Goal: Navigation & Orientation: Find specific page/section

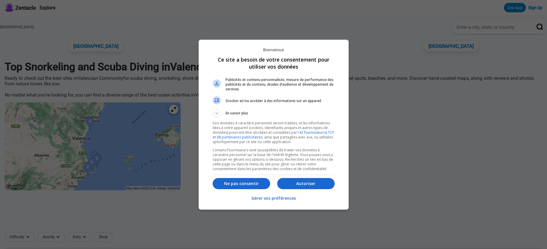
click at [291, 183] on p "Autoriser" at bounding box center [306, 184] width 58 height 6
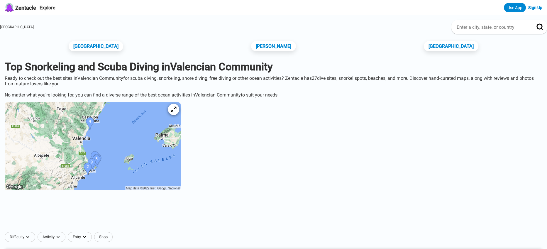
click at [179, 105] on div at bounding box center [173, 109] width 11 height 11
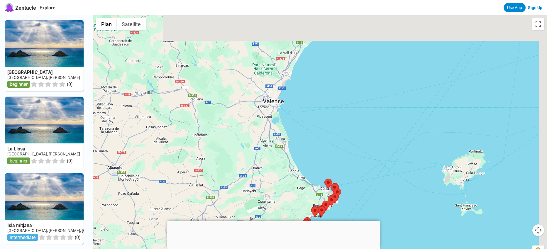
drag, startPoint x: 444, startPoint y: 63, endPoint x: 345, endPoint y: 115, distance: 112.0
click at [345, 115] on div at bounding box center [320, 139] width 454 height 249
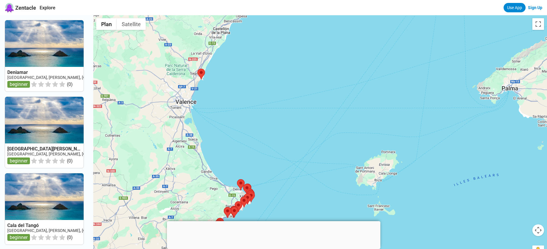
drag, startPoint x: 359, startPoint y: 125, endPoint x: 265, endPoint y: 124, distance: 94.2
click at [265, 124] on div at bounding box center [320, 139] width 454 height 249
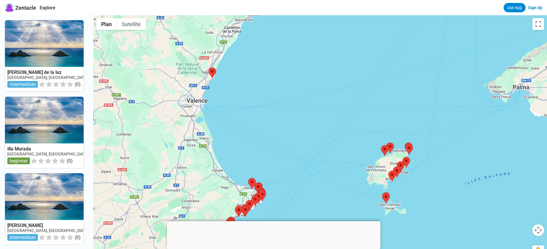
drag, startPoint x: 234, startPoint y: 109, endPoint x: 259, endPoint y: 108, distance: 25.3
click at [259, 109] on div at bounding box center [320, 139] width 454 height 249
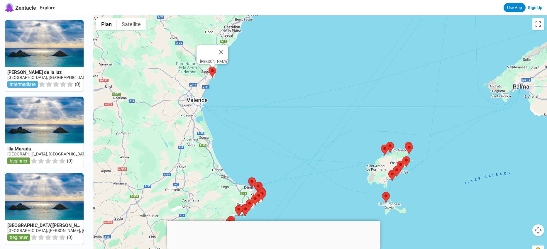
click at [209, 67] on area at bounding box center [209, 67] width 0 height 0
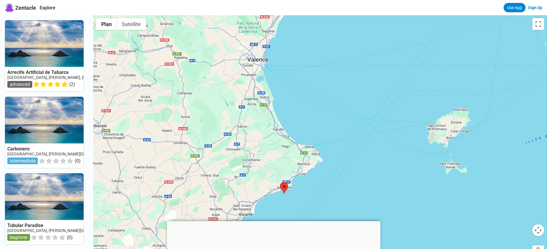
drag, startPoint x: 354, startPoint y: 118, endPoint x: 278, endPoint y: 216, distance: 124.1
click at [279, 217] on body "Zentacle Explore Use App Sign Up Arrecife Artificial de Tabarca [GEOGRAPHIC_DAT…" at bounding box center [273, 236] width 547 height 472
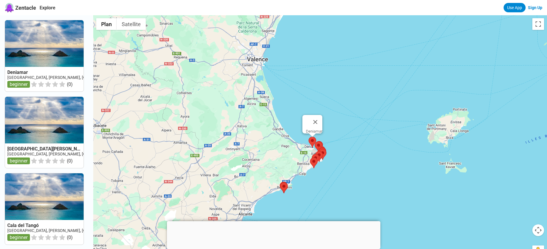
click at [309, 137] on area at bounding box center [309, 137] width 0 height 0
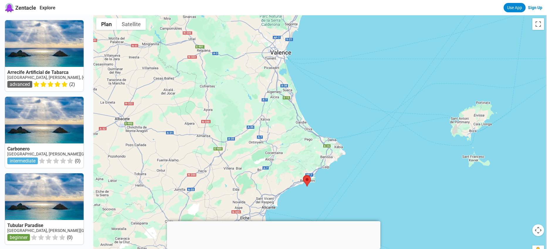
drag, startPoint x: 404, startPoint y: 69, endPoint x: 351, endPoint y: 165, distance: 110.1
click at [351, 165] on div at bounding box center [320, 139] width 454 height 249
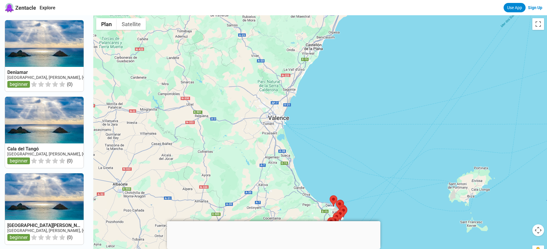
drag, startPoint x: 350, startPoint y: 94, endPoint x: 349, endPoint y: 160, distance: 66.3
click at [349, 161] on div at bounding box center [320, 139] width 454 height 249
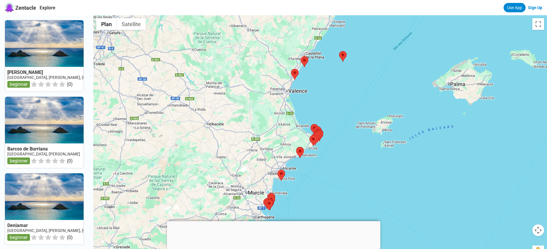
drag, startPoint x: 377, startPoint y: 174, endPoint x: 350, endPoint y: 123, distance: 57.5
click at [350, 123] on div at bounding box center [320, 139] width 454 height 249
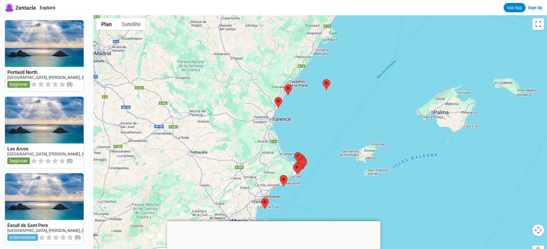
drag, startPoint x: 345, startPoint y: 78, endPoint x: 325, endPoint y: 114, distance: 41.2
click at [325, 114] on div at bounding box center [320, 139] width 454 height 249
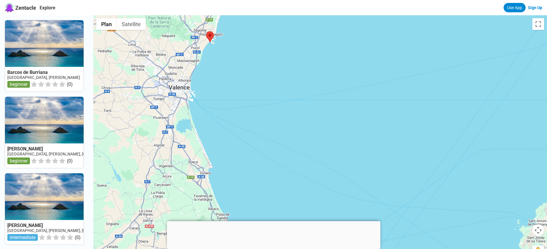
drag, startPoint x: 316, startPoint y: 151, endPoint x: 299, endPoint y: 71, distance: 81.7
click at [299, 71] on div at bounding box center [320, 139] width 454 height 249
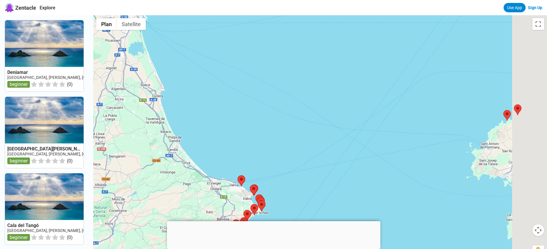
drag, startPoint x: 330, startPoint y: 143, endPoint x: 274, endPoint y: 55, distance: 103.8
click at [274, 55] on div at bounding box center [320, 139] width 454 height 249
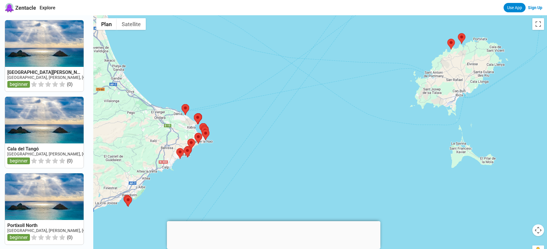
drag, startPoint x: 320, startPoint y: 154, endPoint x: 274, endPoint y: 96, distance: 73.6
click at [274, 97] on div at bounding box center [320, 139] width 454 height 249
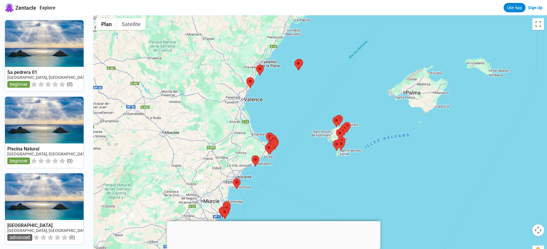
drag, startPoint x: 289, startPoint y: 64, endPoint x: 307, endPoint y: 108, distance: 47.8
click at [307, 108] on div at bounding box center [320, 139] width 454 height 249
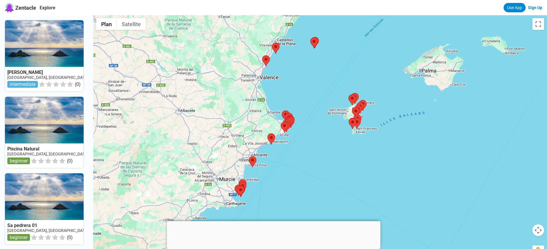
drag, startPoint x: 307, startPoint y: 108, endPoint x: 325, endPoint y: 85, distance: 28.6
click at [325, 85] on div at bounding box center [320, 139] width 454 height 249
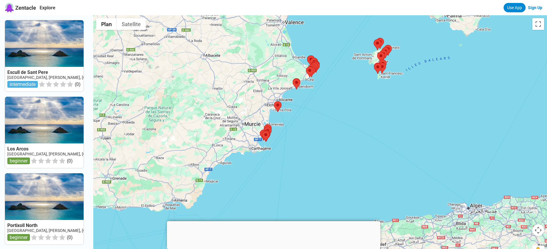
drag, startPoint x: 312, startPoint y: 110, endPoint x: 357, endPoint y: 18, distance: 102.6
click at [357, 18] on div at bounding box center [320, 139] width 454 height 249
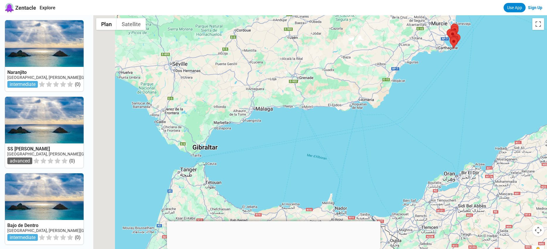
drag, startPoint x: 227, startPoint y: 153, endPoint x: 397, endPoint y: 80, distance: 185.2
click at [397, 81] on div at bounding box center [320, 139] width 454 height 249
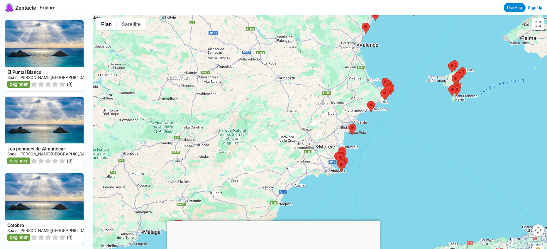
drag, startPoint x: 418, startPoint y: 77, endPoint x: 295, endPoint y: 207, distance: 179.6
click at [295, 208] on div at bounding box center [320, 139] width 454 height 249
